Goal: Task Accomplishment & Management: Manage account settings

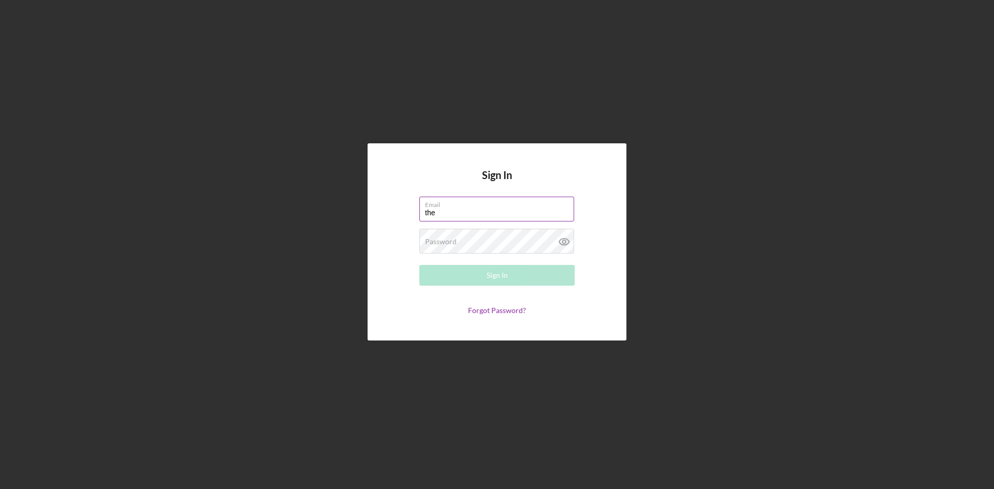
type input "[EMAIL_ADDRESS][DOMAIN_NAME]"
click at [419, 265] on button "Sign In" at bounding box center [496, 275] width 155 height 21
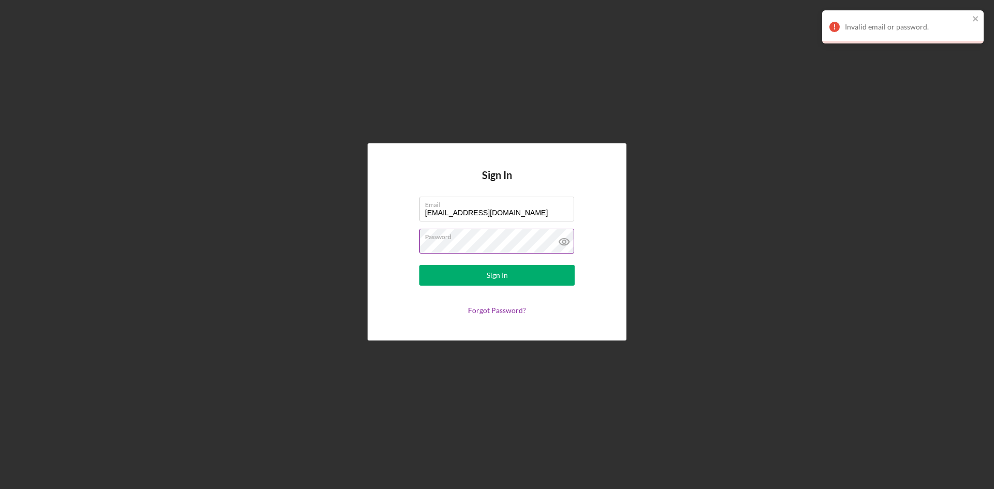
click at [566, 243] on icon at bounding box center [564, 242] width 26 height 26
click at [393, 244] on div "Sign In Email [EMAIL_ADDRESS][DOMAIN_NAME] Password Sign In Forgot Password?" at bounding box center [497, 241] width 259 height 197
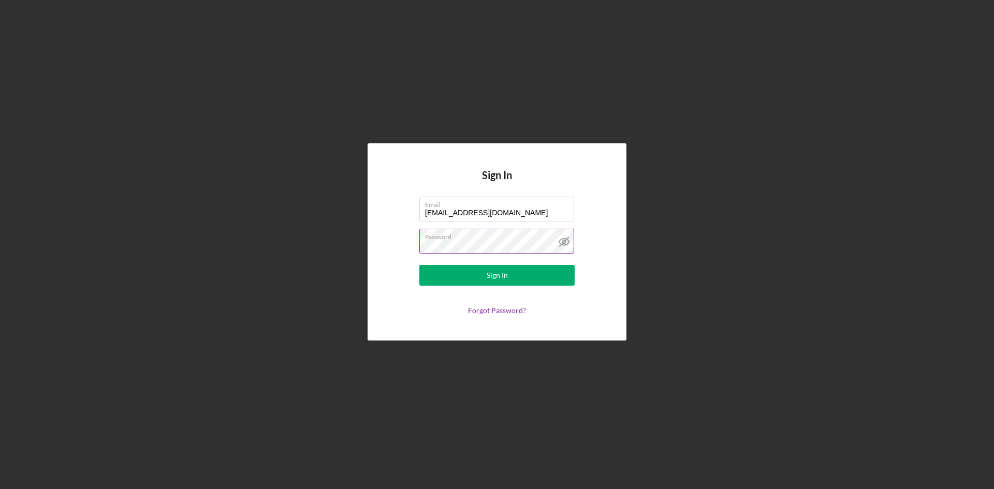
click at [419, 265] on button "Sign In" at bounding box center [496, 275] width 155 height 21
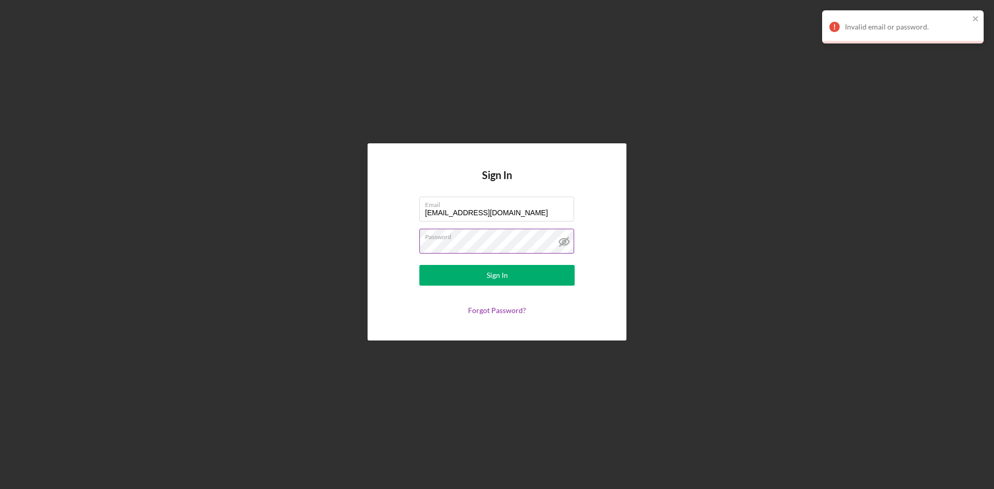
click at [486, 240] on label "Password" at bounding box center [499, 234] width 149 height 11
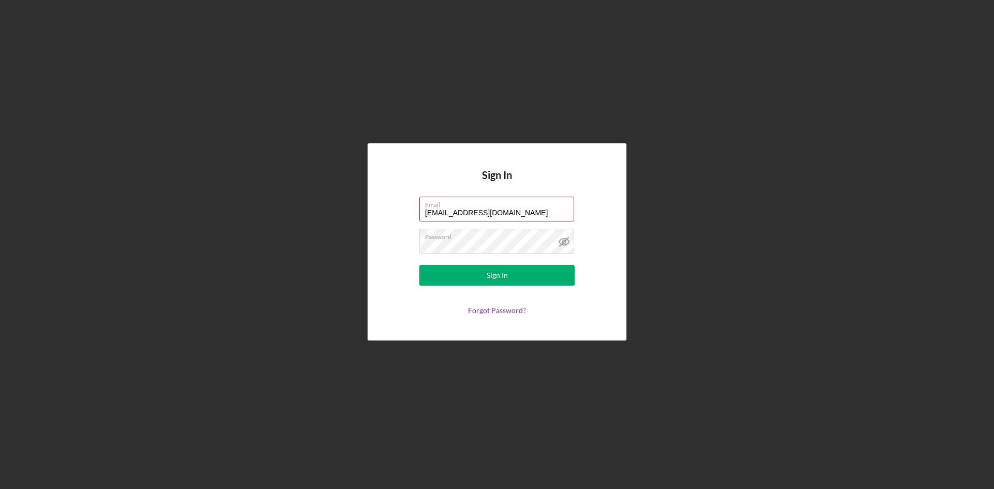
click at [506, 213] on input "[EMAIL_ADDRESS][DOMAIN_NAME]" at bounding box center [496, 209] width 155 height 25
click at [492, 279] on div "Sign In" at bounding box center [497, 275] width 21 height 21
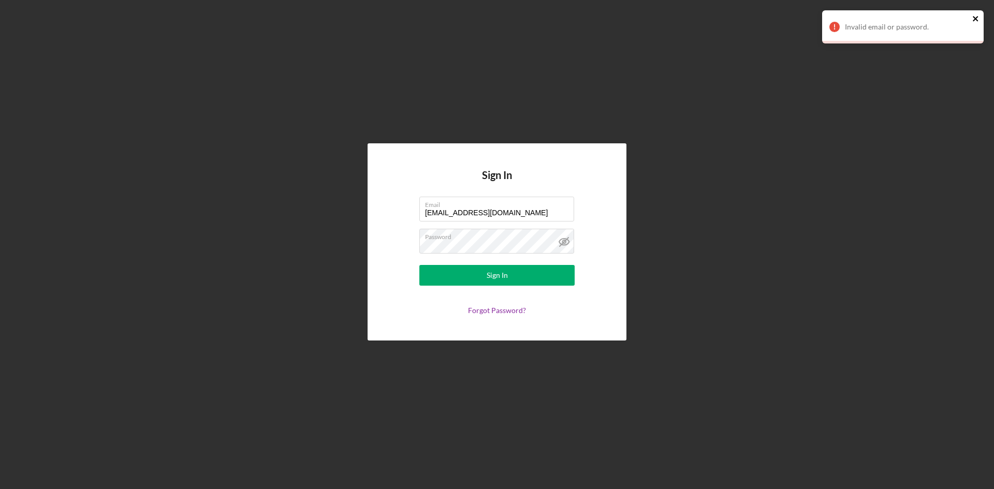
click at [977, 16] on icon "close" at bounding box center [975, 18] width 7 height 8
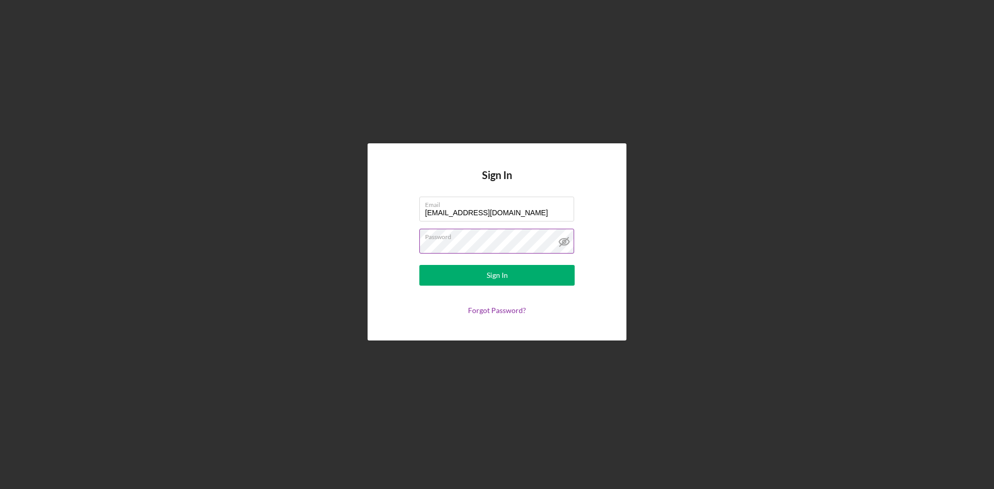
click at [566, 241] on line at bounding box center [564, 242] width 9 height 9
click at [565, 241] on icon at bounding box center [563, 241] width 3 height 3
click at [511, 269] on button "Sign In" at bounding box center [496, 275] width 155 height 21
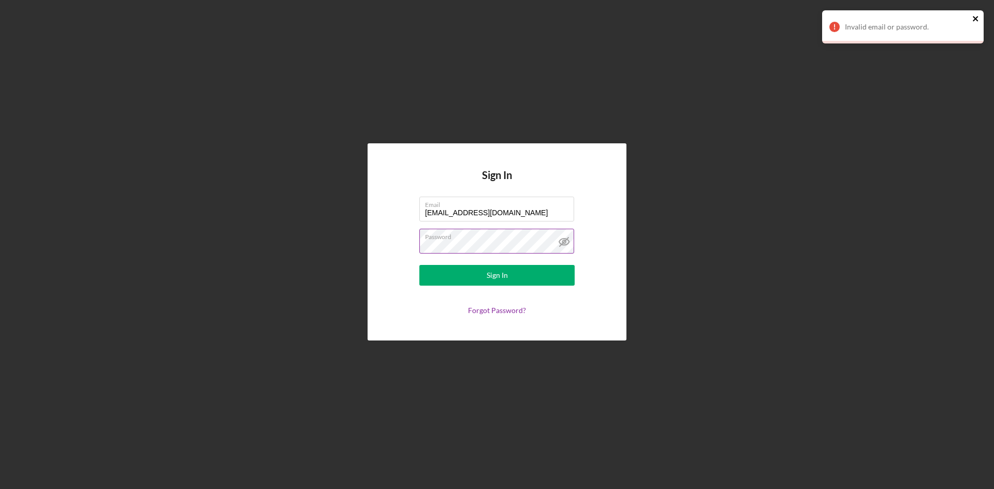
click at [974, 17] on icon "close" at bounding box center [975, 18] width 7 height 8
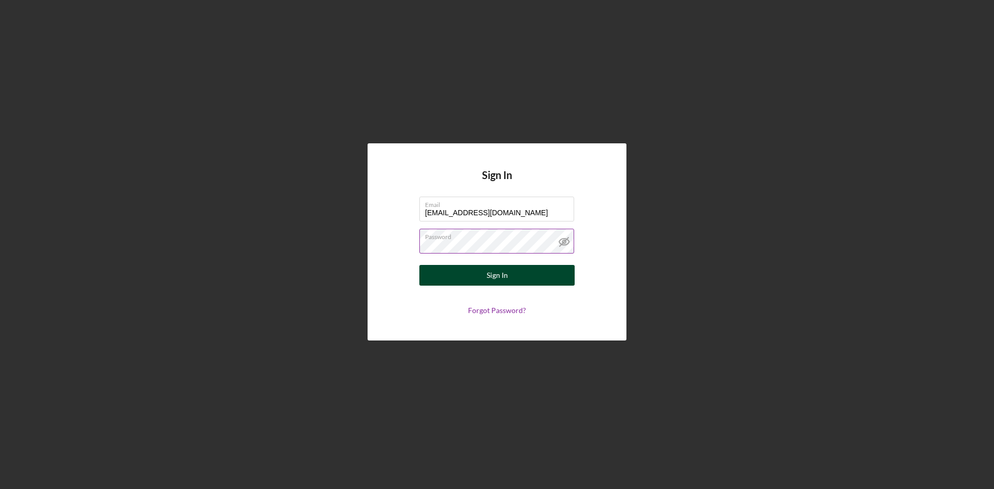
click at [507, 275] on button "Sign In" at bounding box center [496, 275] width 155 height 21
type input "[EMAIL_ADDRESS][DOMAIN_NAME]"
click at [447, 245] on label "Password" at bounding box center [441, 242] width 32 height 8
click at [563, 238] on icon at bounding box center [564, 242] width 26 height 26
click at [419, 265] on button "Sign In" at bounding box center [496, 275] width 155 height 21
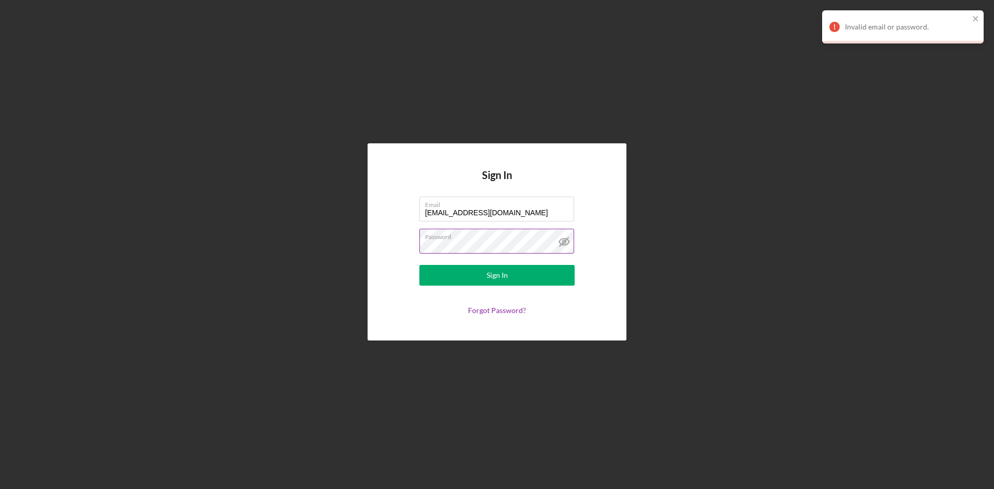
click at [419, 265] on button "Sign In" at bounding box center [496, 275] width 155 height 21
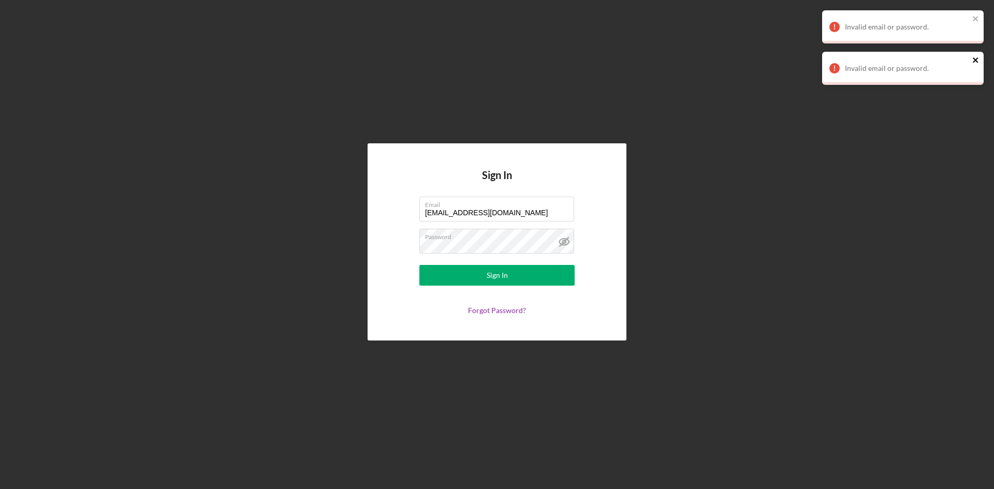
click at [977, 63] on icon "close" at bounding box center [975, 60] width 7 height 8
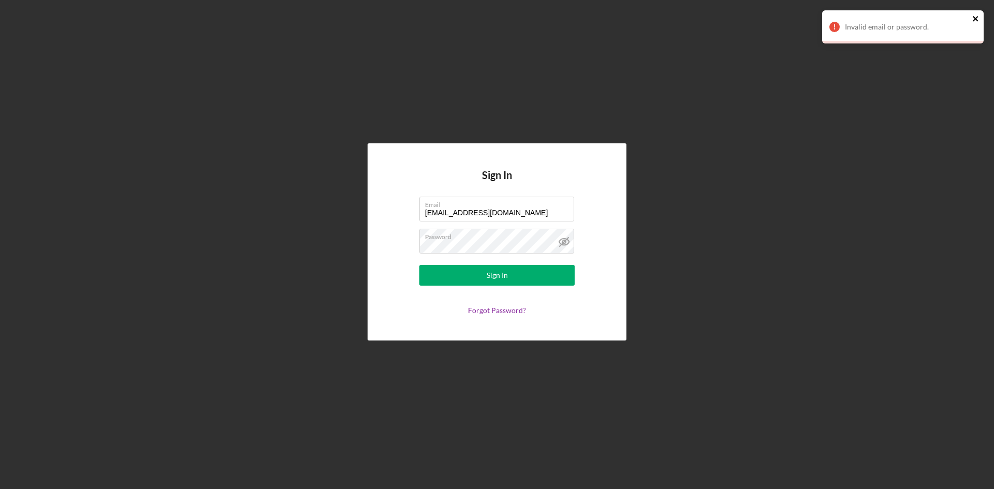
click at [972, 16] on icon "close" at bounding box center [975, 18] width 7 height 8
